Goal: Task Accomplishment & Management: Manage account settings

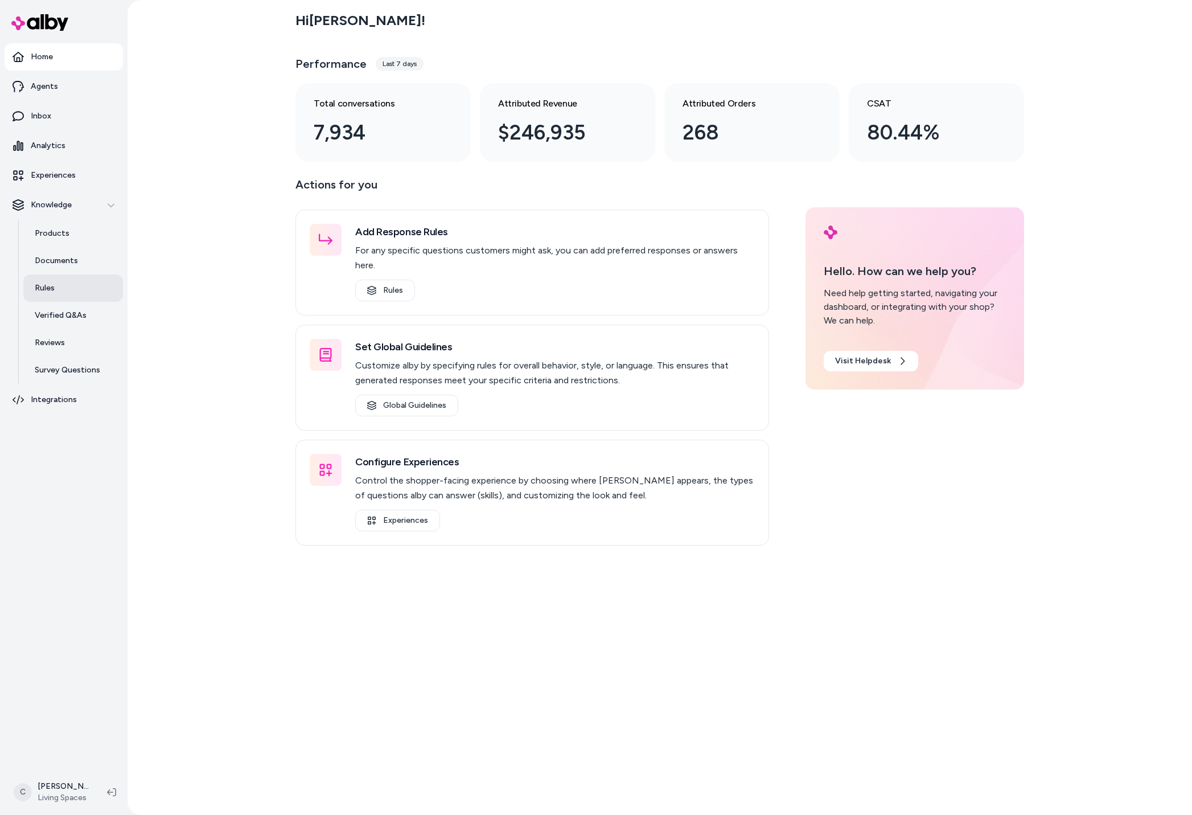
click at [60, 295] on link "Rules" at bounding box center [73, 287] width 100 height 27
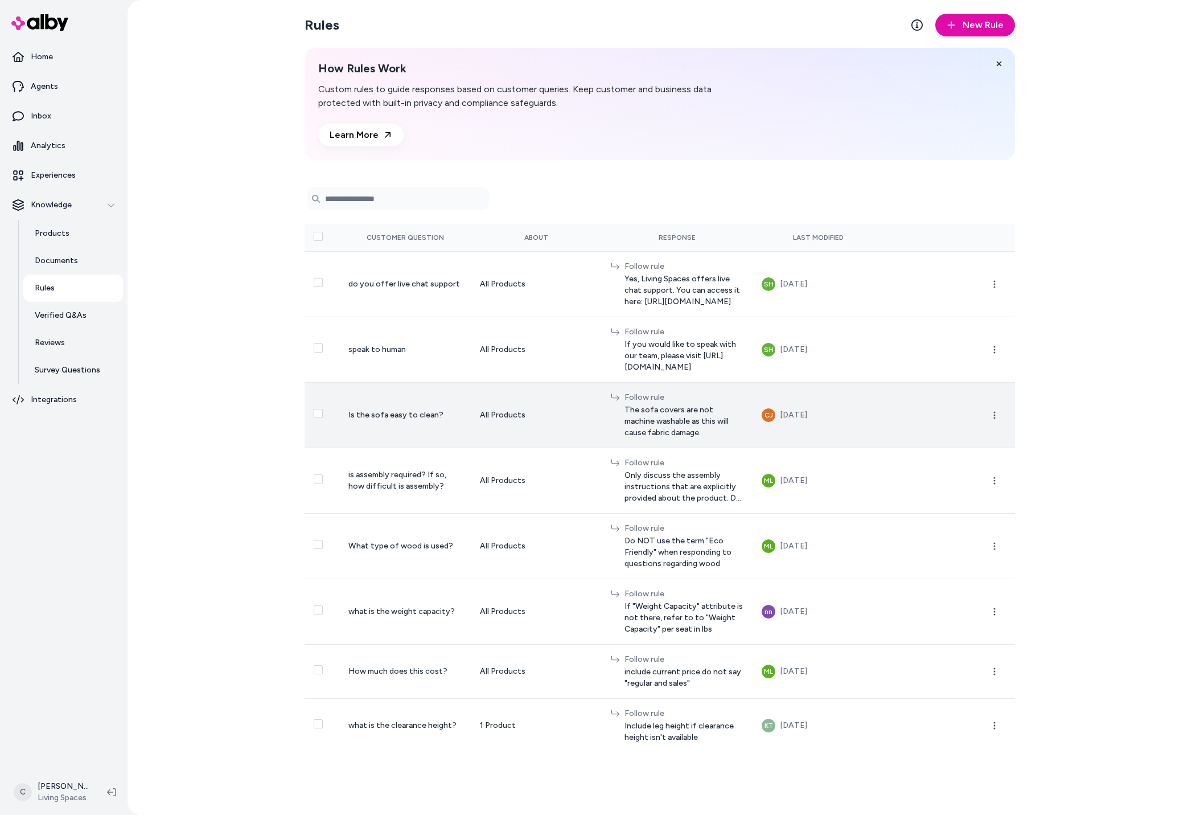
click at [508, 409] on div "All Products" at bounding box center [536, 414] width 113 height 11
drag, startPoint x: 651, startPoint y: 401, endPoint x: 567, endPoint y: 388, distance: 85.4
click at [611, 392] on div "Follow rule The sofa covers are not machine washable as this will cause fabric …" at bounding box center [677, 415] width 133 height 47
copy span "The sofa covers are not machine washable as this will cause fabric damage."
click at [998, 410] on icon "button" at bounding box center [994, 414] width 9 height 9
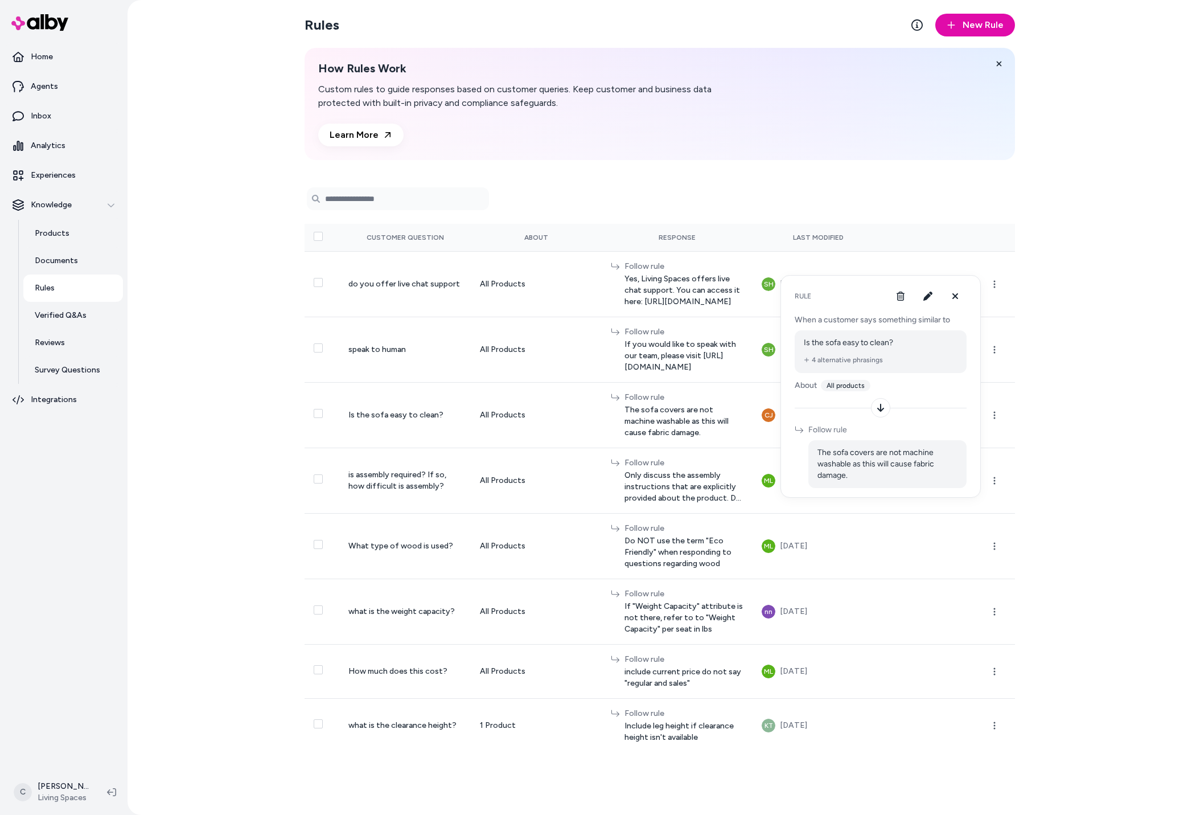
click at [829, 458] on span "The sofa covers are not machine washable as this will cause fabric damage." at bounding box center [887, 464] width 140 height 34
click at [829, 455] on span "The sofa covers are not machine washable as this will cause fabric damage." at bounding box center [887, 464] width 140 height 34
click at [930, 296] on icon "button" at bounding box center [927, 295] width 9 height 9
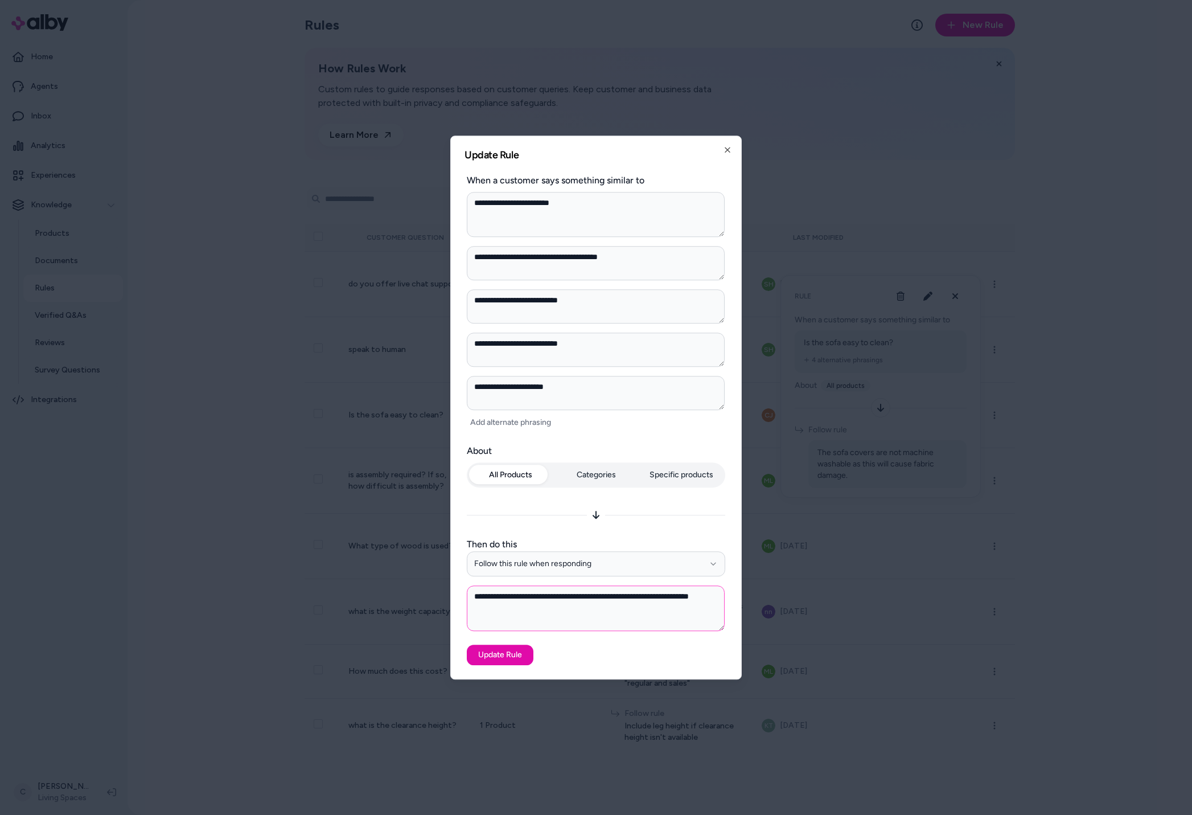
type textarea "*"
drag, startPoint x: 507, startPoint y: 596, endPoint x: 434, endPoint y: 593, distance: 73.5
click at [434, 593] on body "Home Agents Inbox Analytics Experiences Knowledge Products Documents Rules Veri…" at bounding box center [596, 407] width 1192 height 815
type textarea "**********"
type textarea "*"
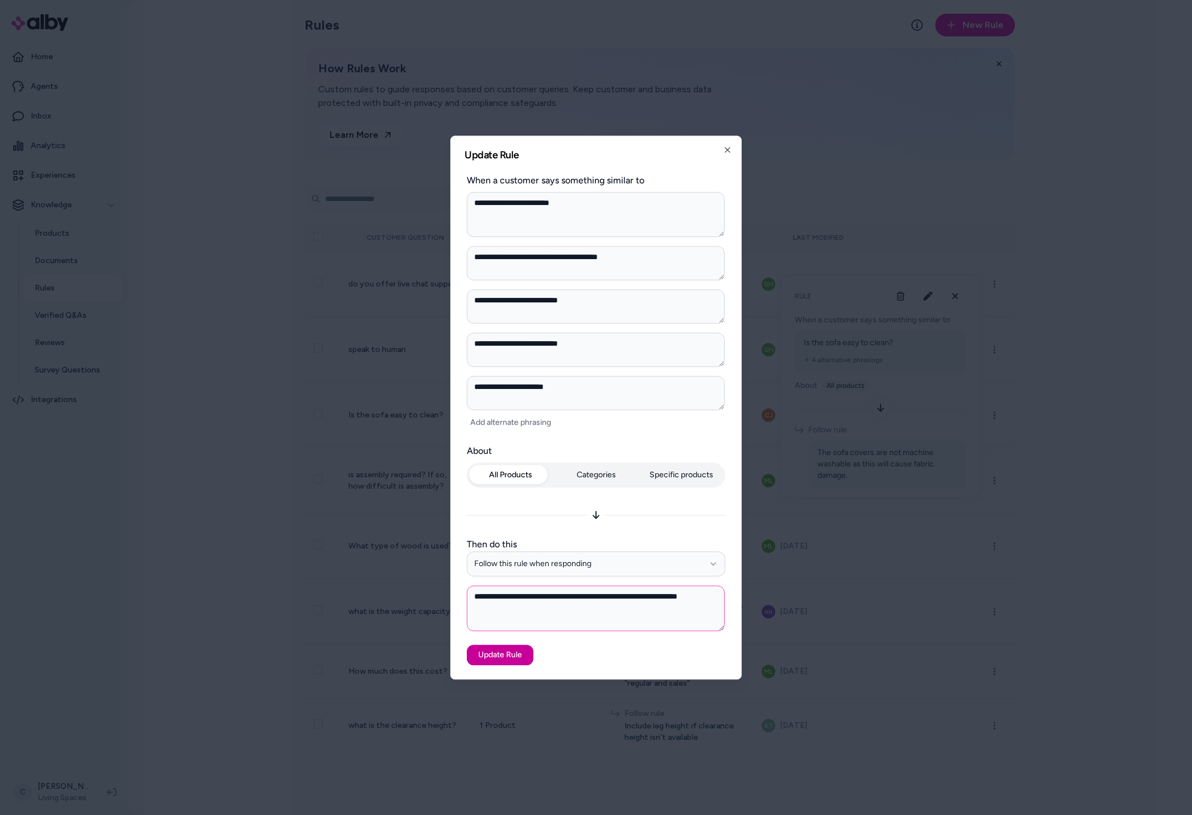
type textarea "**********"
click at [507, 656] on button "Update Rule" at bounding box center [500, 654] width 67 height 20
type textarea "*"
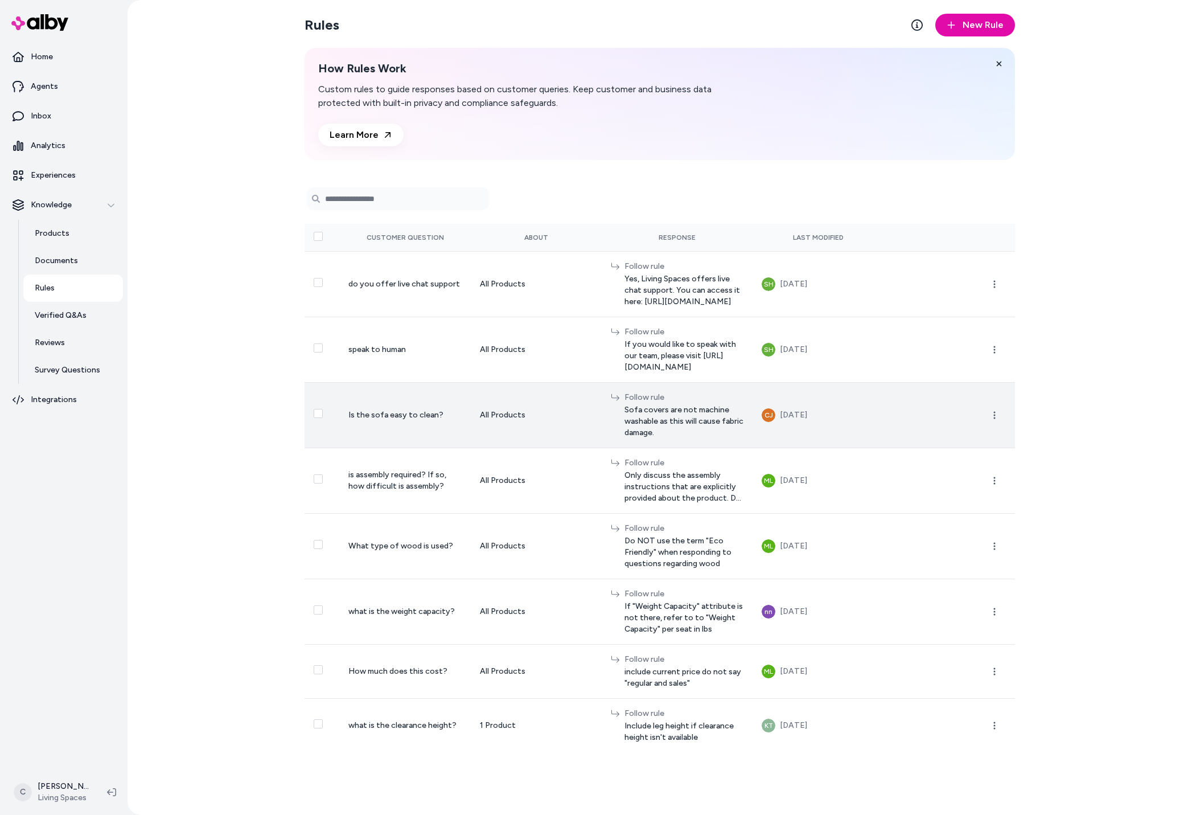
click at [938, 400] on td at bounding box center [949, 414] width 131 height 65
click at [994, 417] on circle "button" at bounding box center [995, 418] width 2 height 2
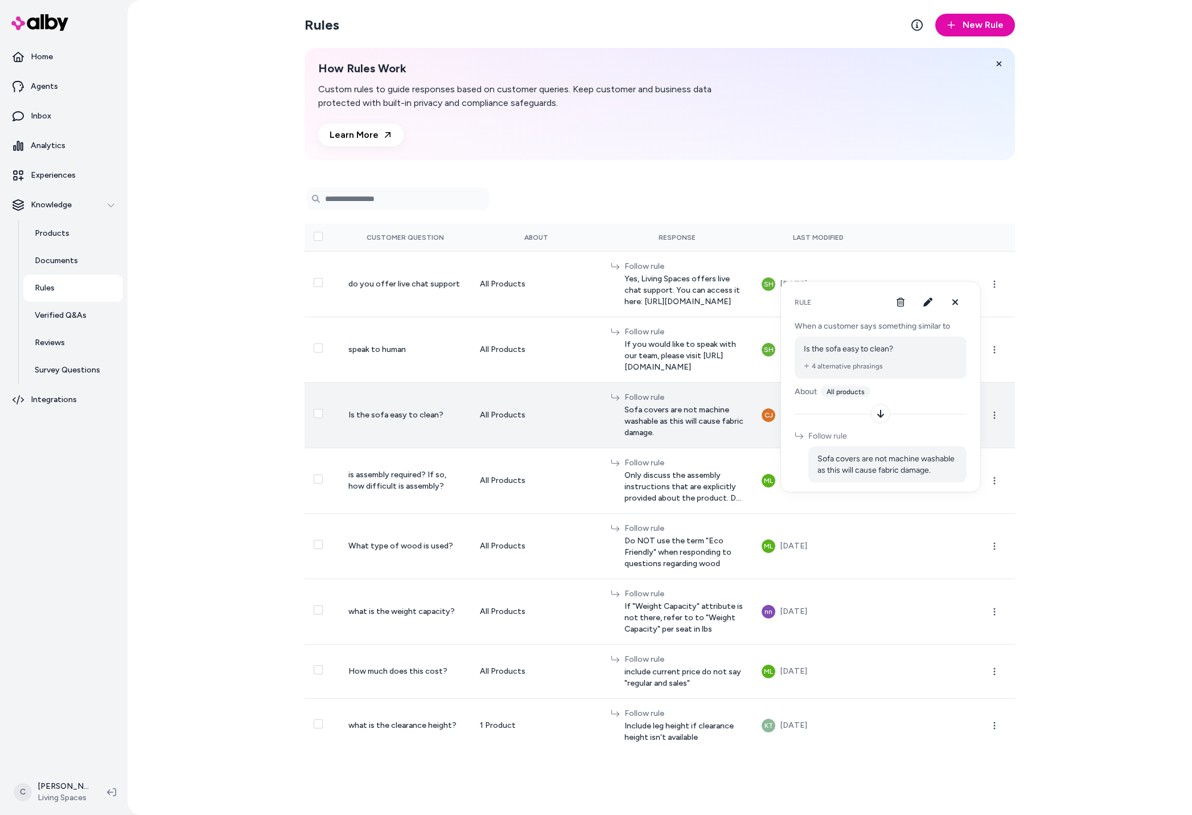
click at [663, 404] on span "Sofa covers are not machine washable as this will cause fabric damage." at bounding box center [685, 421] width 120 height 34
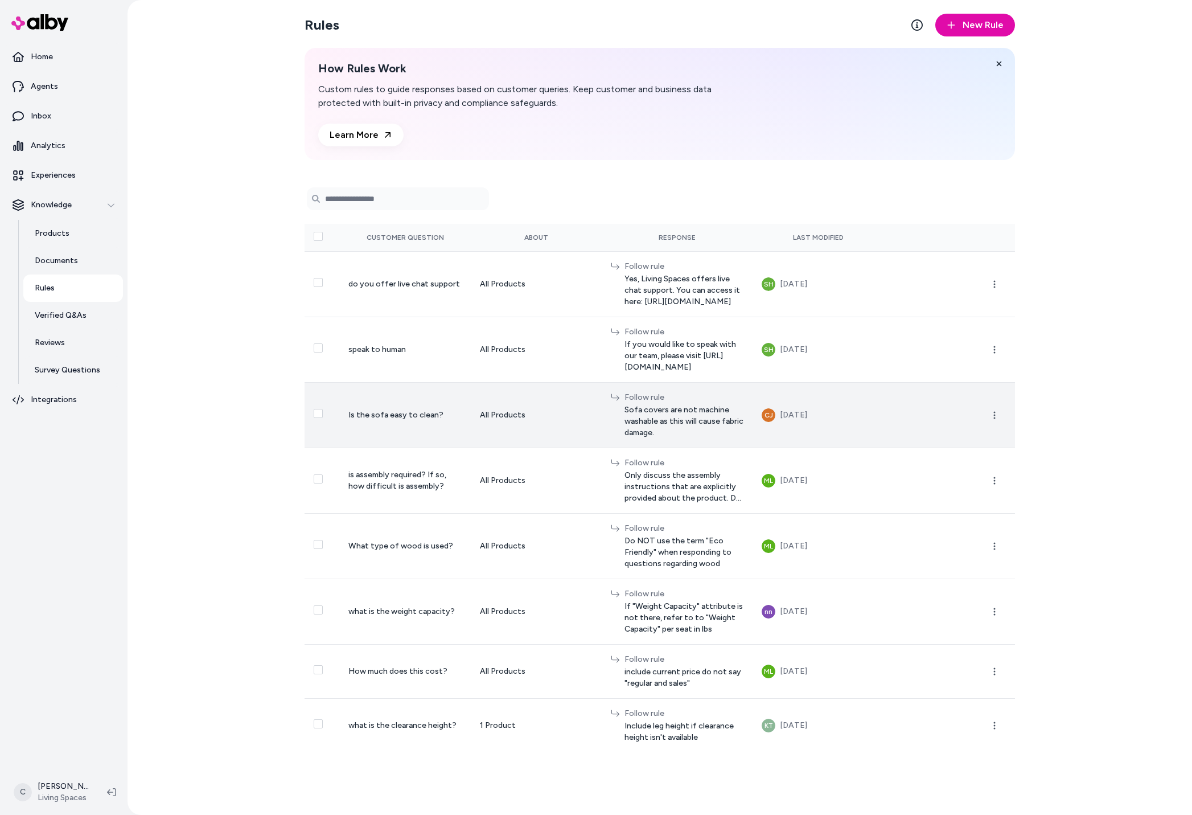
click at [625, 392] on div "Follow rule" at bounding box center [685, 397] width 120 height 11
click at [602, 382] on td "Follow rule Sofa covers are not machine washable as this will cause fabric dama…" at bounding box center [677, 414] width 151 height 65
click at [424, 382] on td "Is the sofa easy to clean?" at bounding box center [404, 414] width 131 height 65
click at [986, 404] on button "button" at bounding box center [994, 415] width 23 height 23
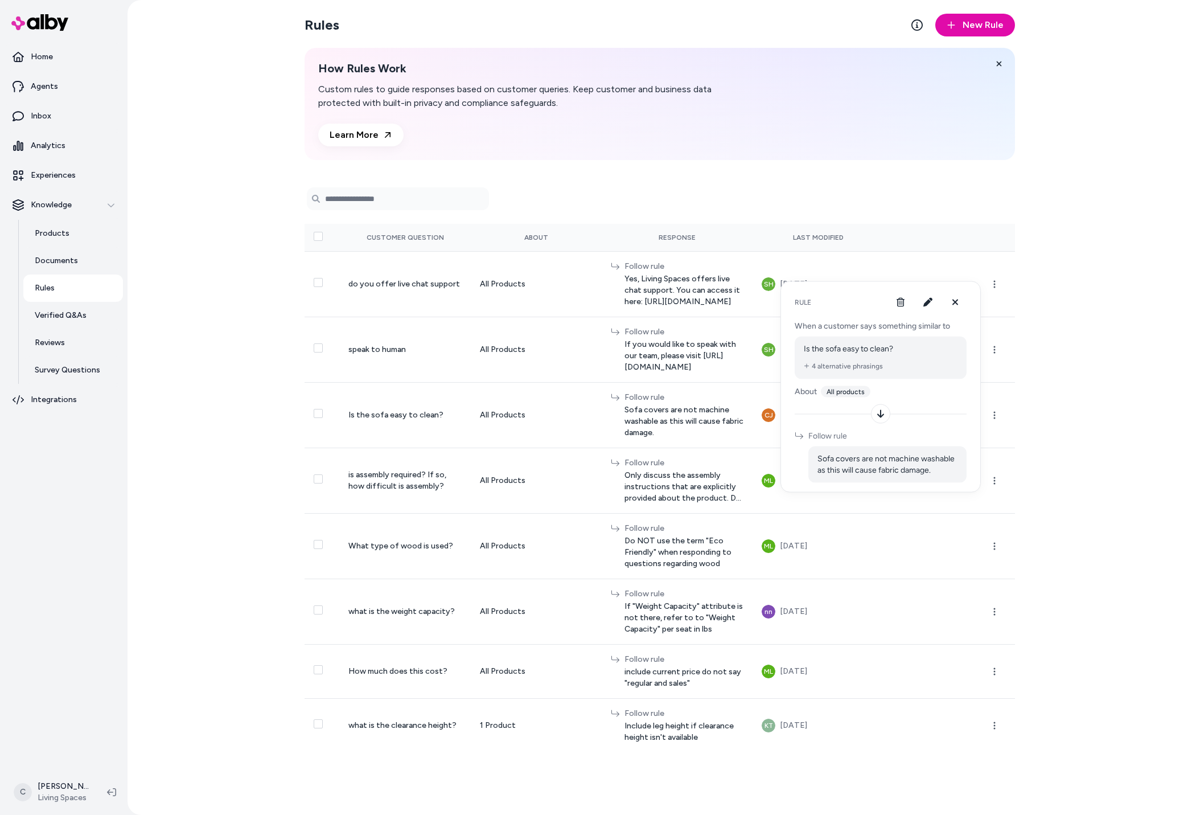
click at [822, 457] on span "Sofa covers are not machine washable as this will cause fabric damage." at bounding box center [887, 464] width 140 height 23
drag, startPoint x: 815, startPoint y: 458, endPoint x: 940, endPoint y: 475, distance: 125.8
click at [940, 475] on div "Sofa covers are not machine washable as this will cause fabric damage." at bounding box center [887, 464] width 158 height 36
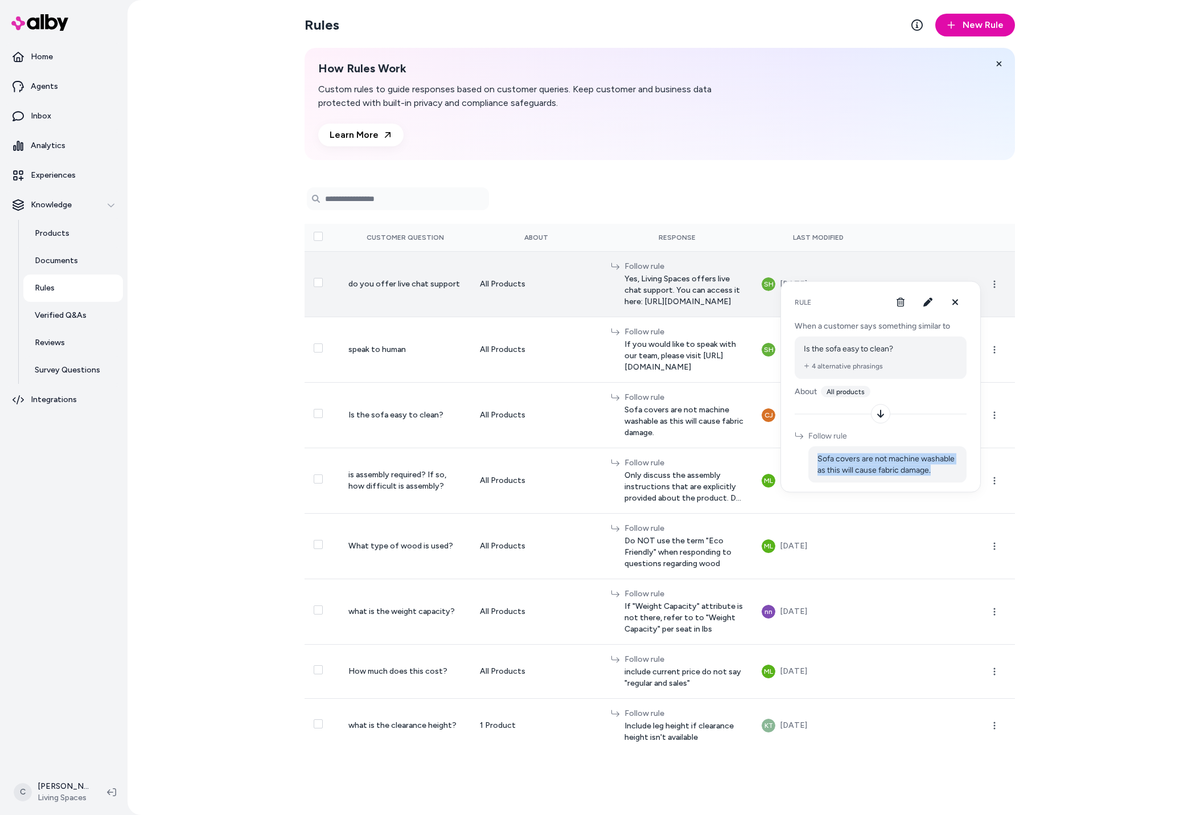
copy span "Sofa covers are not machine washable as this will cause fabric damage."
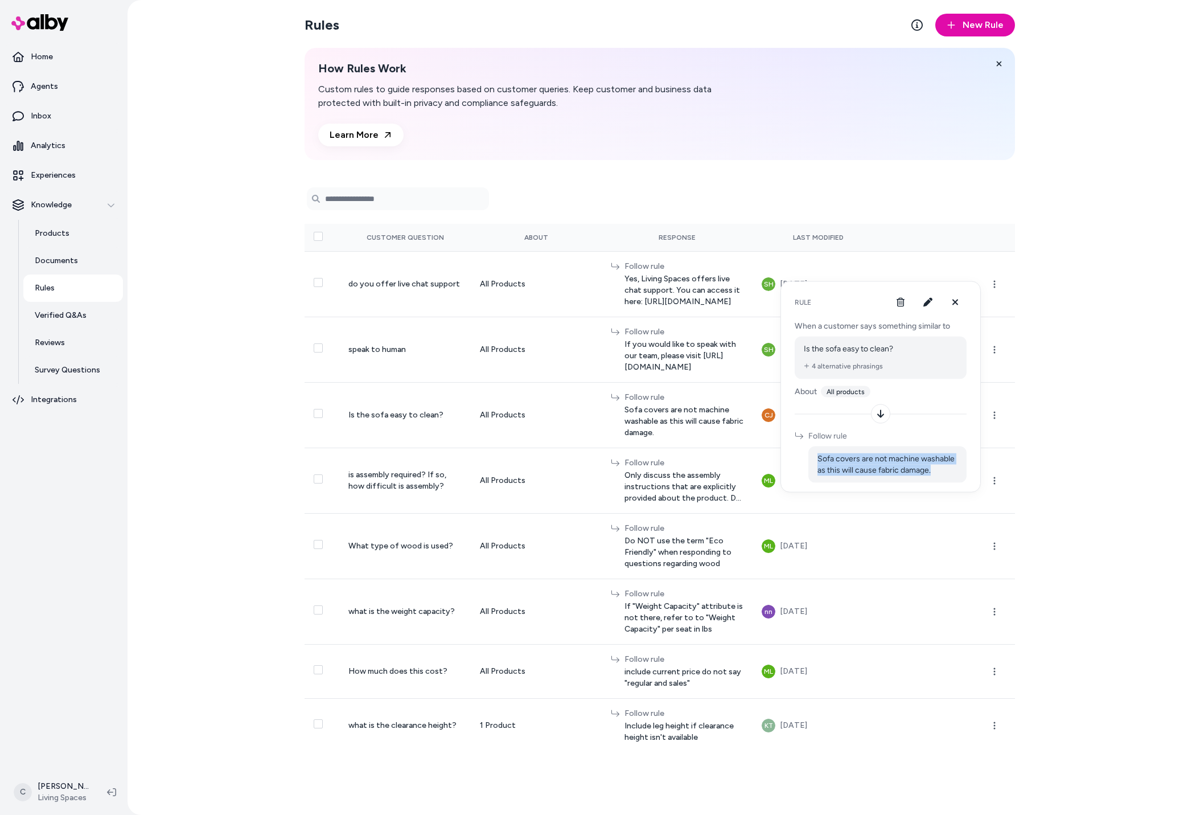
click at [836, 365] on button "4 alternative phrasings" at bounding box center [843, 365] width 79 height 9
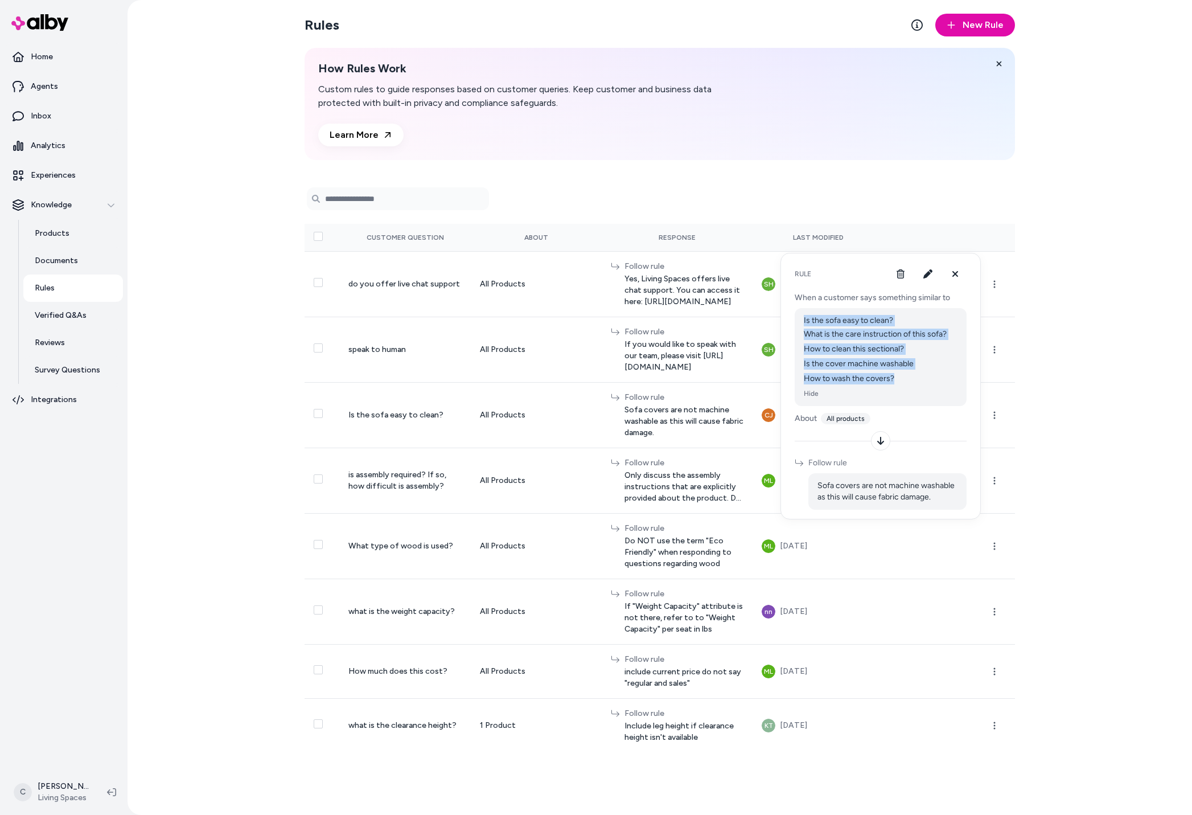
drag, startPoint x: 897, startPoint y: 379, endPoint x: 803, endPoint y: 315, distance: 113.4
click at [803, 315] on div "Is the sofa easy to clean? What is the care instruction of this sofa? How to cl…" at bounding box center [881, 357] width 172 height 98
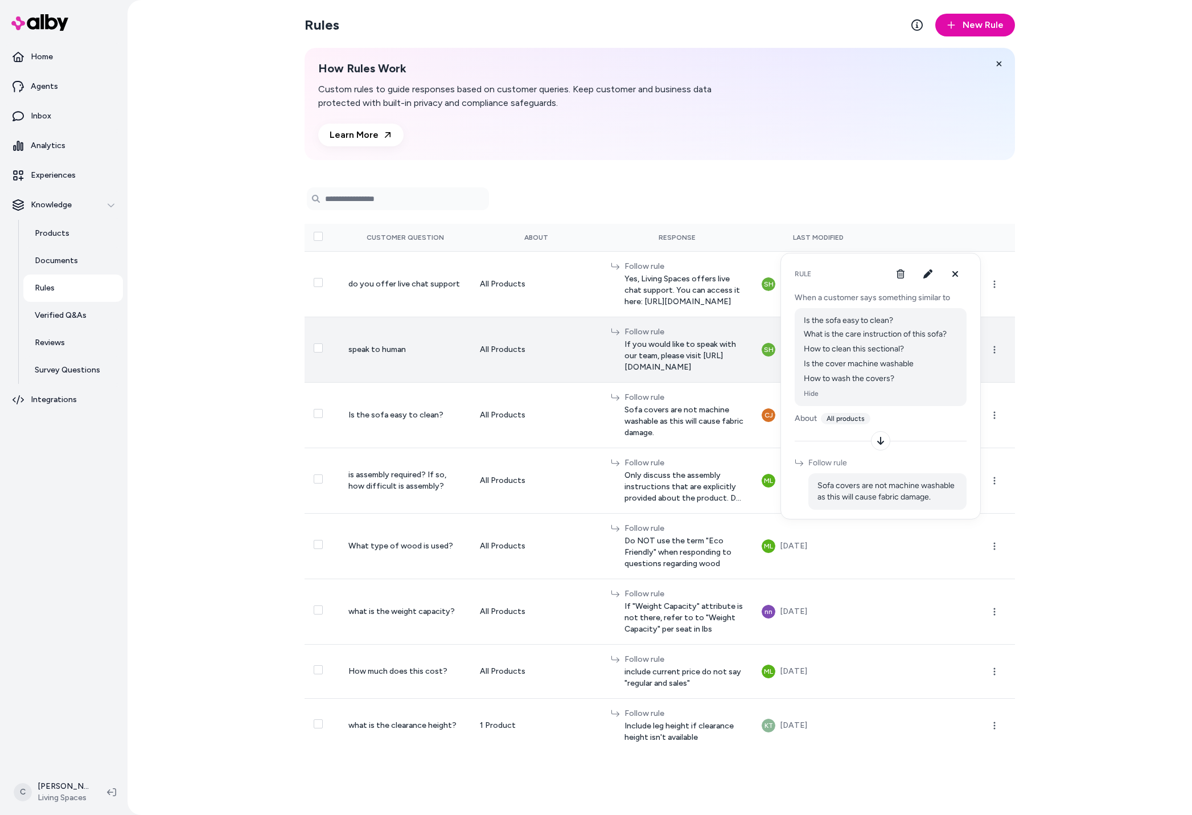
click at [625, 339] on span "If you would like to speak with our team, please visit [URL][DOMAIN_NAME]" at bounding box center [685, 356] width 120 height 34
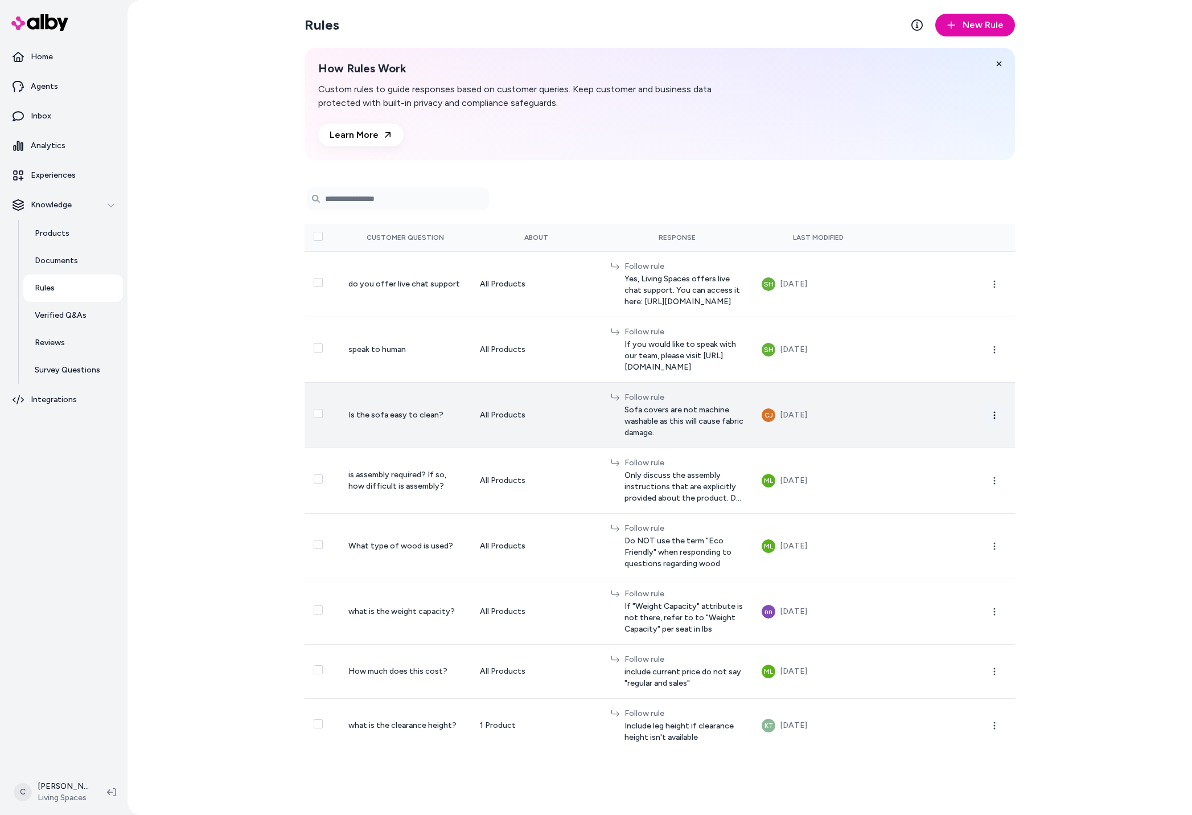
click at [984, 404] on button "button" at bounding box center [994, 415] width 23 height 23
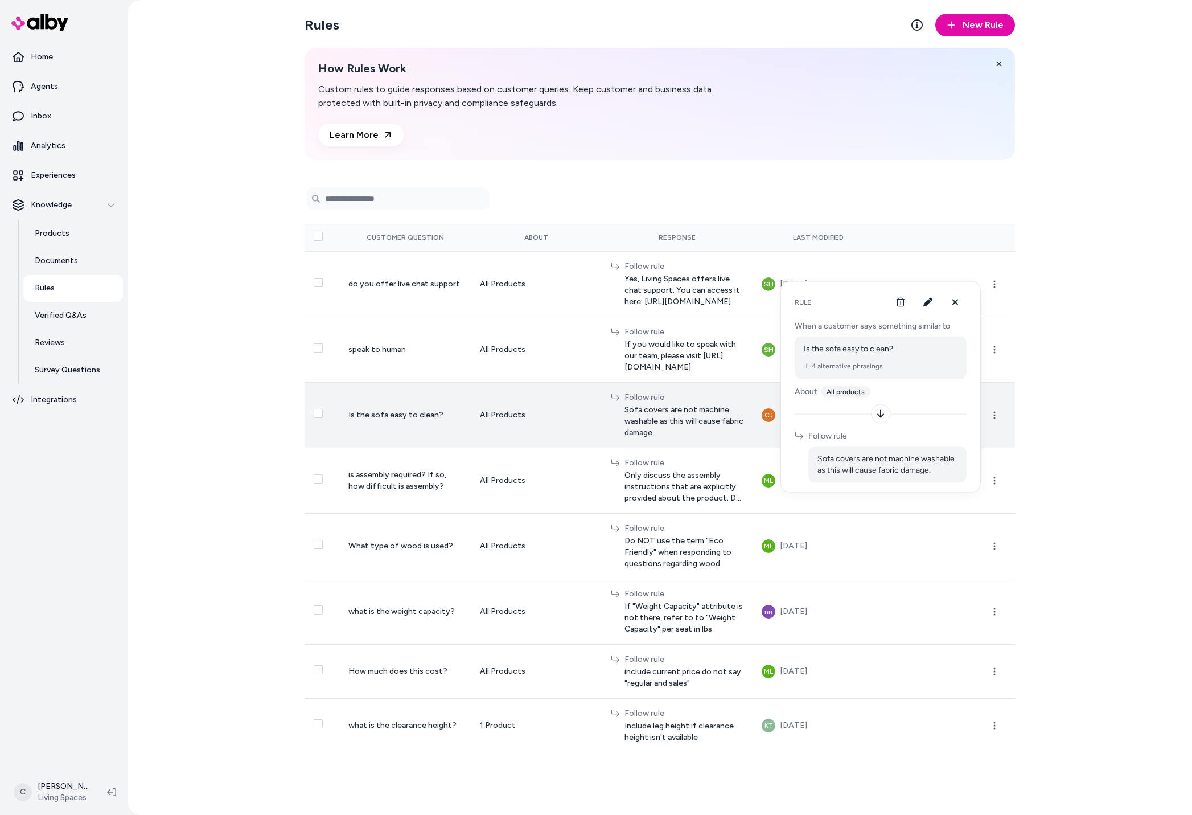
click at [547, 388] on td "All Products" at bounding box center [536, 414] width 131 height 65
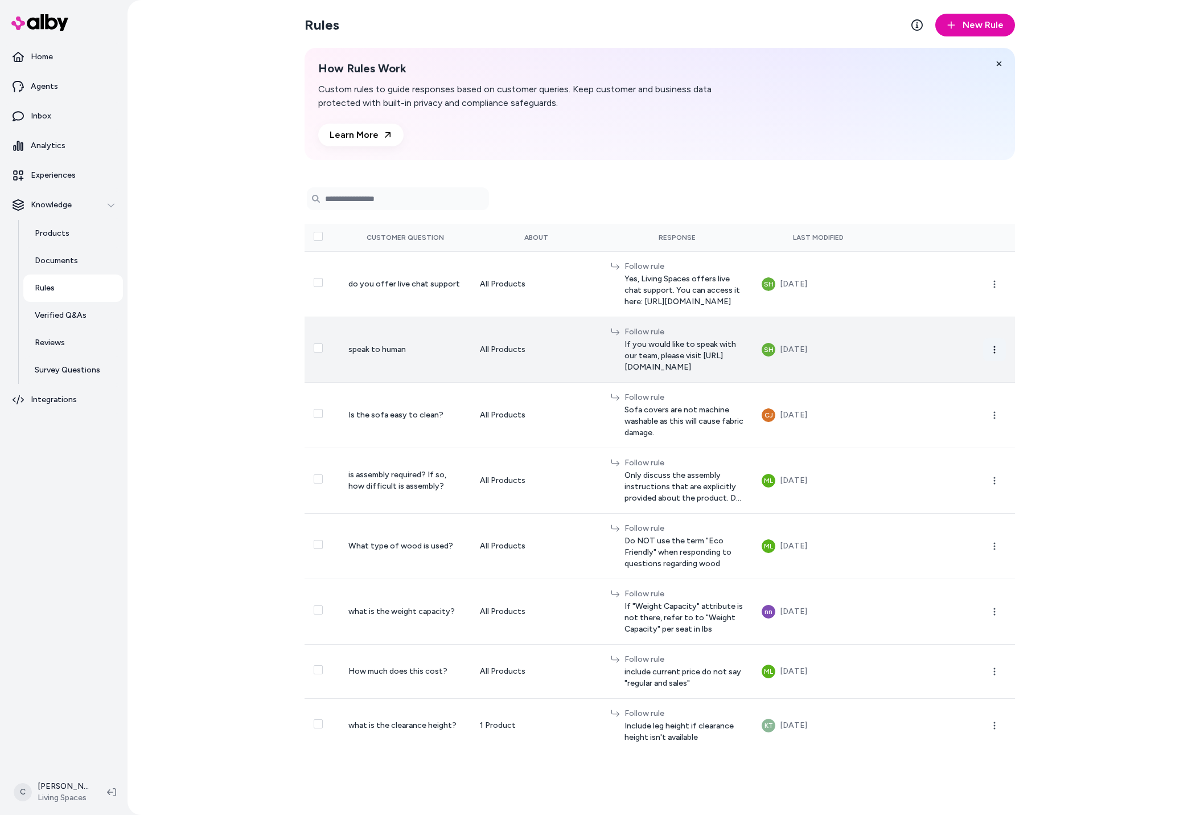
click at [996, 345] on icon "button" at bounding box center [994, 349] width 9 height 9
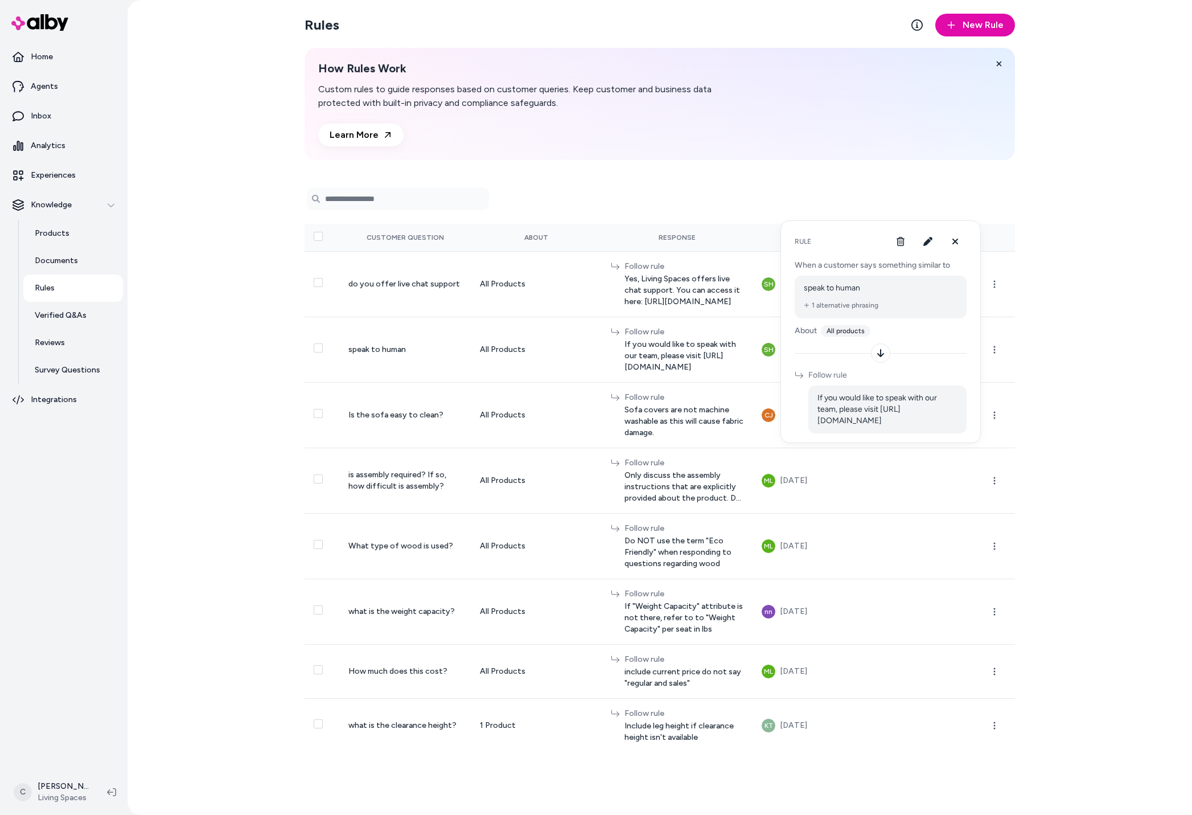
click at [1061, 428] on div "Rules New Rule How Rules Work Custom rules to guide responses based on customer…" at bounding box center [660, 407] width 1065 height 815
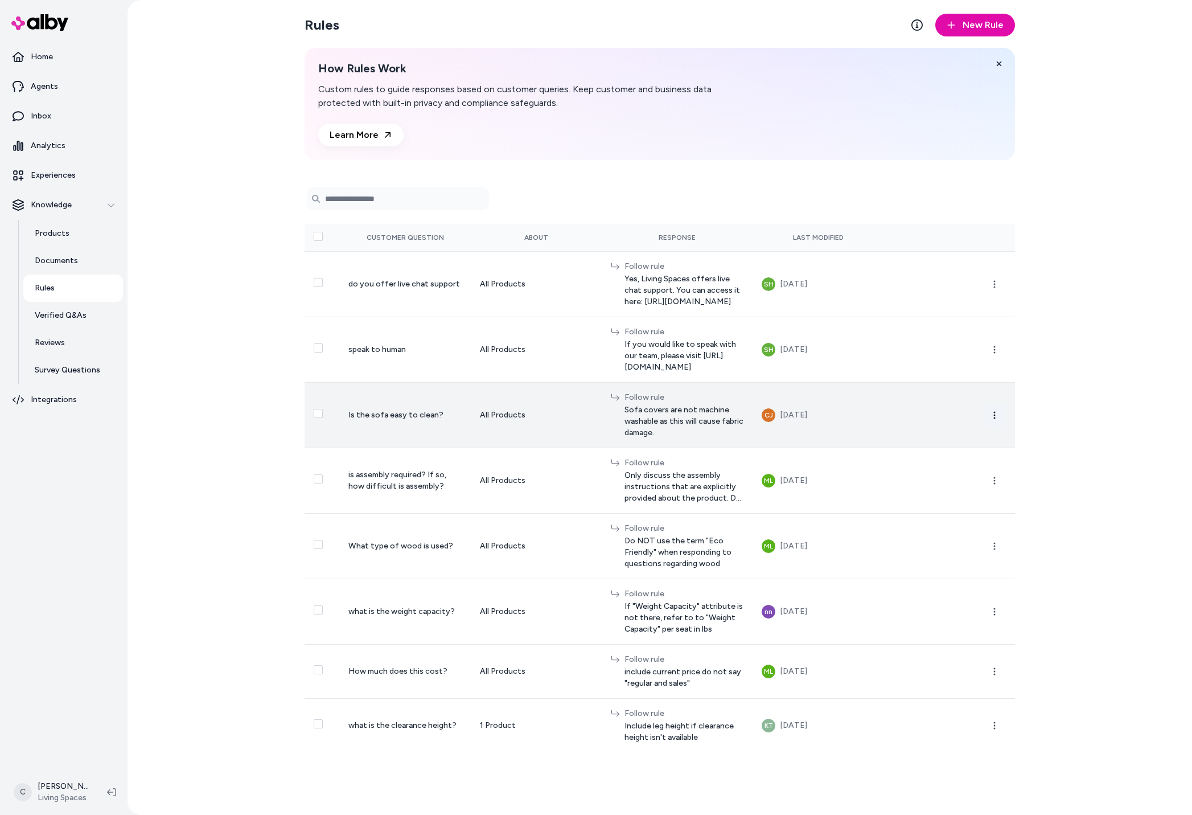
click at [999, 410] on icon "button" at bounding box center [994, 414] width 9 height 9
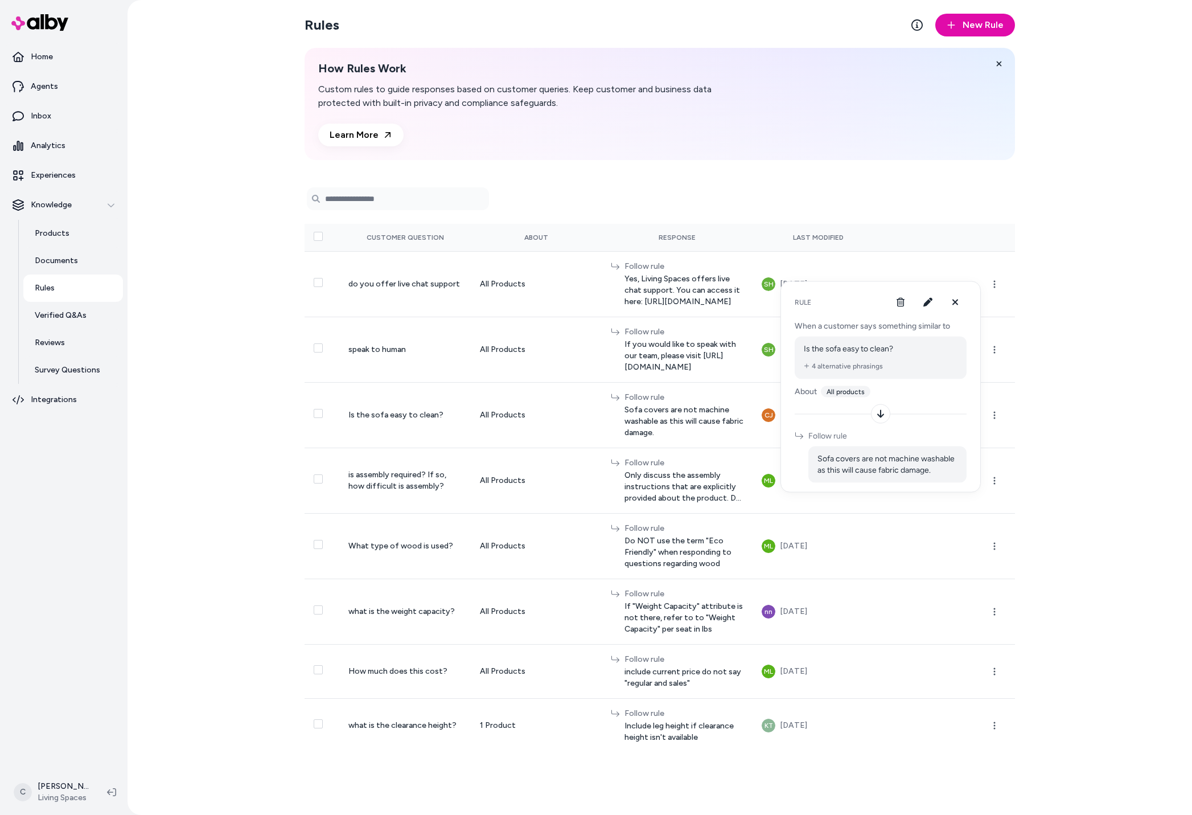
click at [840, 364] on button "4 alternative phrasings" at bounding box center [843, 365] width 79 height 9
